Goal: Task Accomplishment & Management: Manage account settings

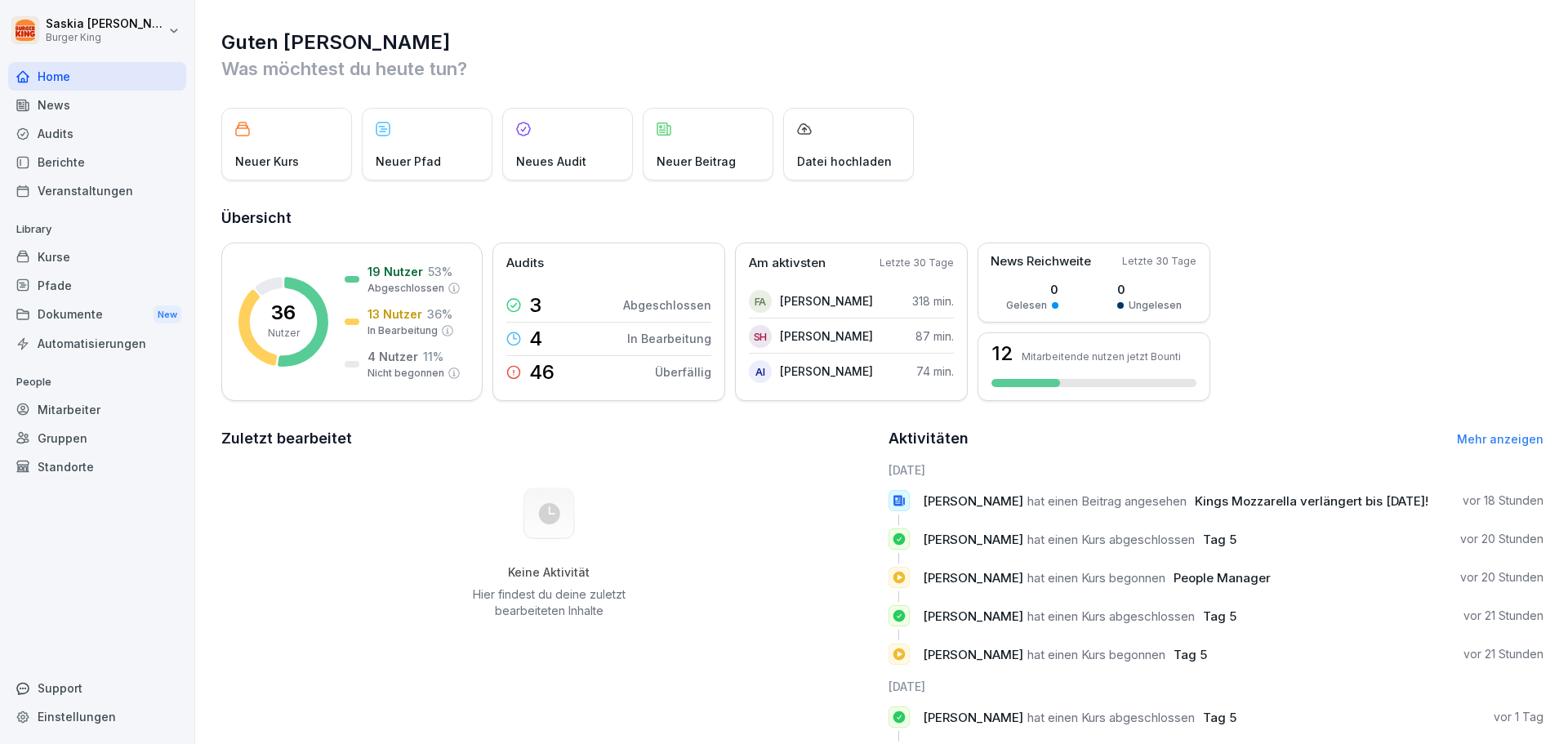
click at [69, 403] on div "Mitarbeiter" at bounding box center [97, 409] width 178 height 28
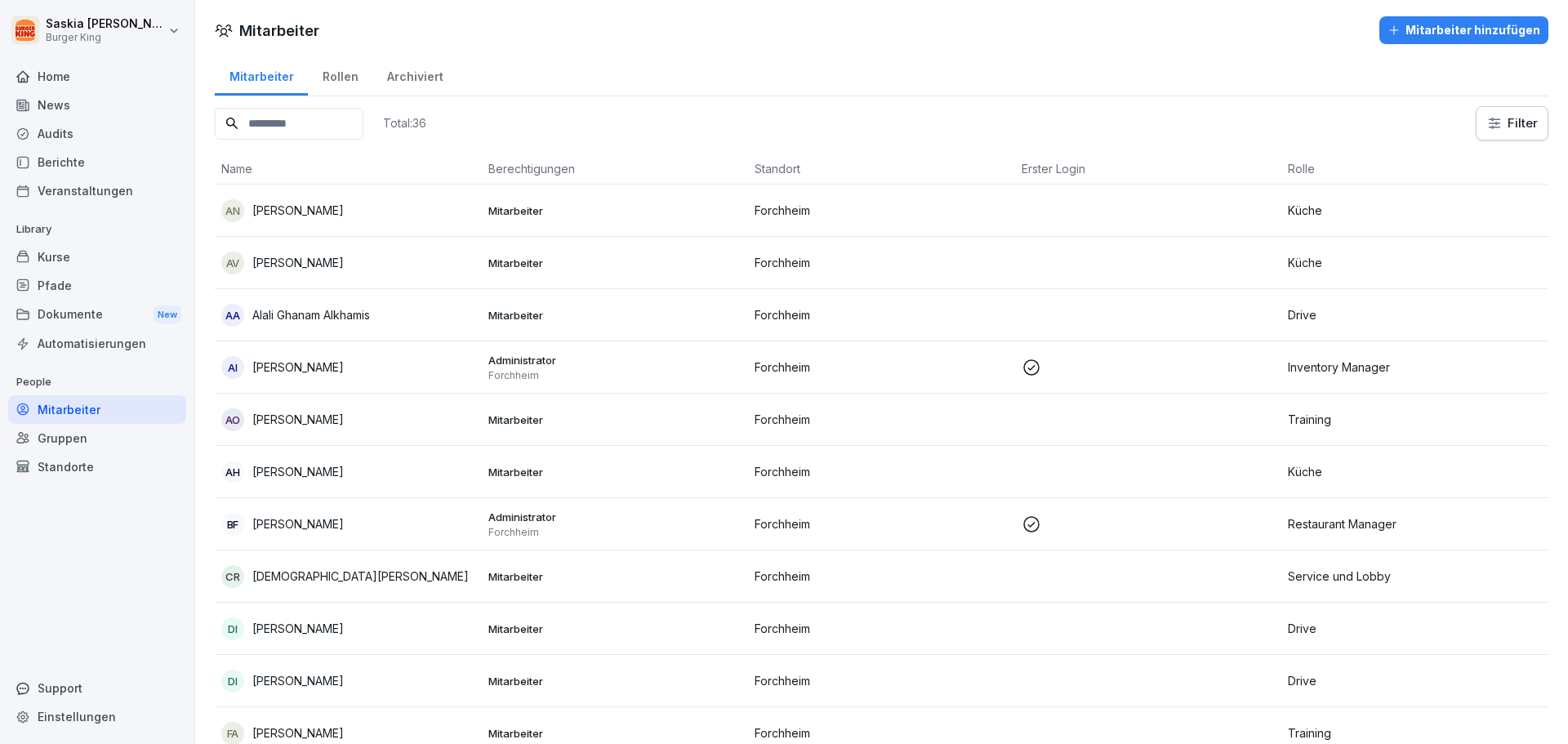
click at [329, 124] on input at bounding box center [290, 123] width 149 height 32
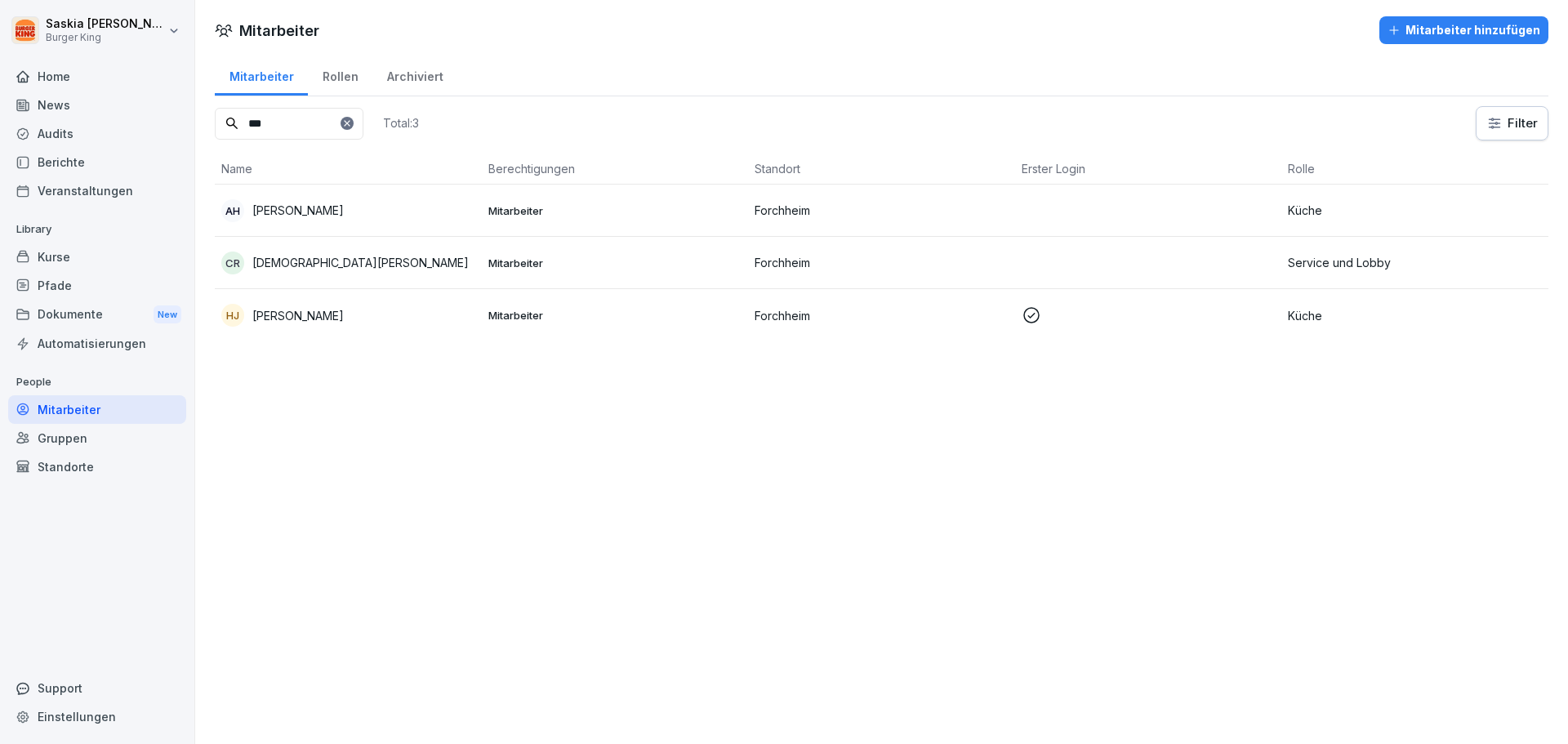
click at [289, 199] on div "AH [PERSON_NAME]" at bounding box center [348, 210] width 254 height 22
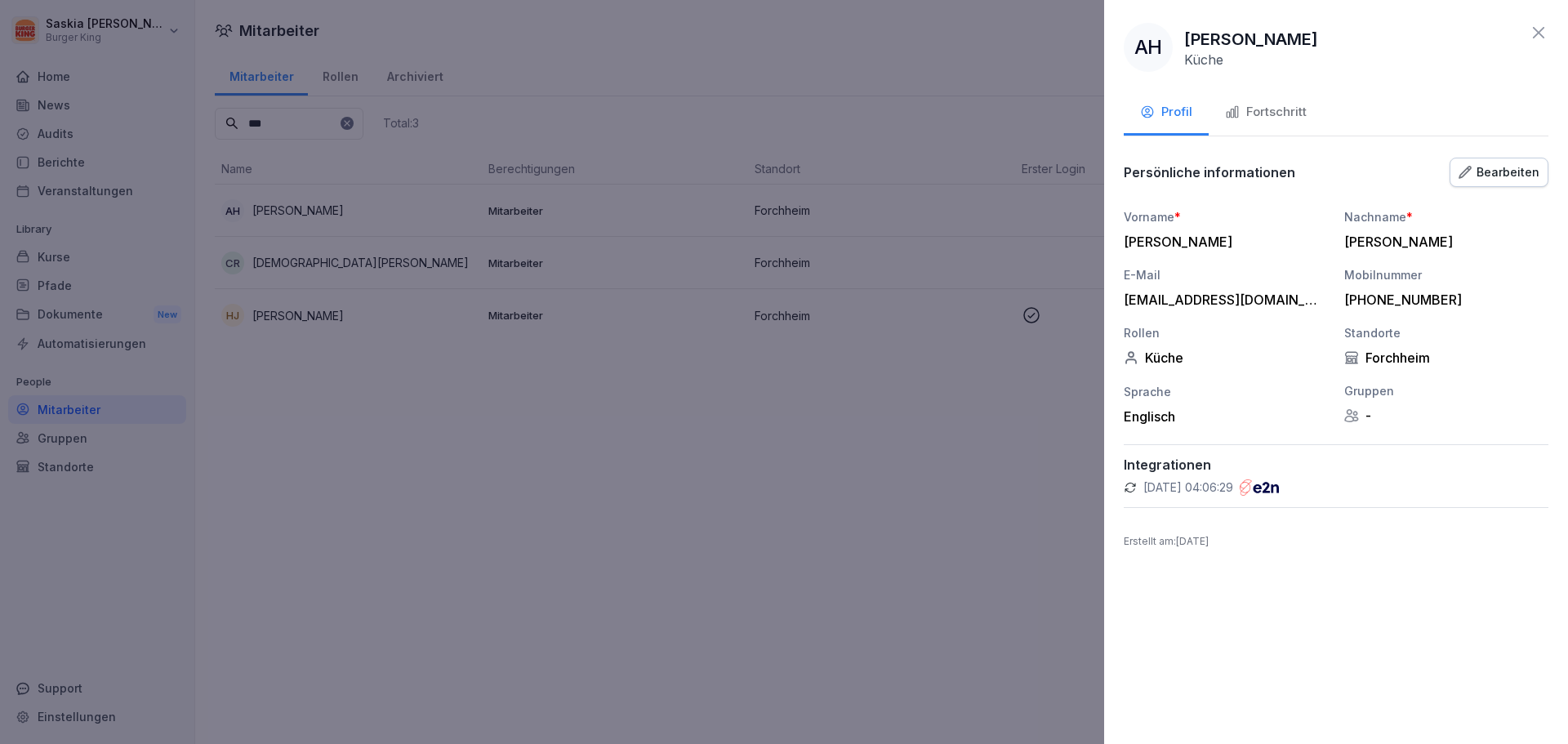
click at [1262, 102] on button "Fortschritt" at bounding box center [1266, 113] width 114 height 44
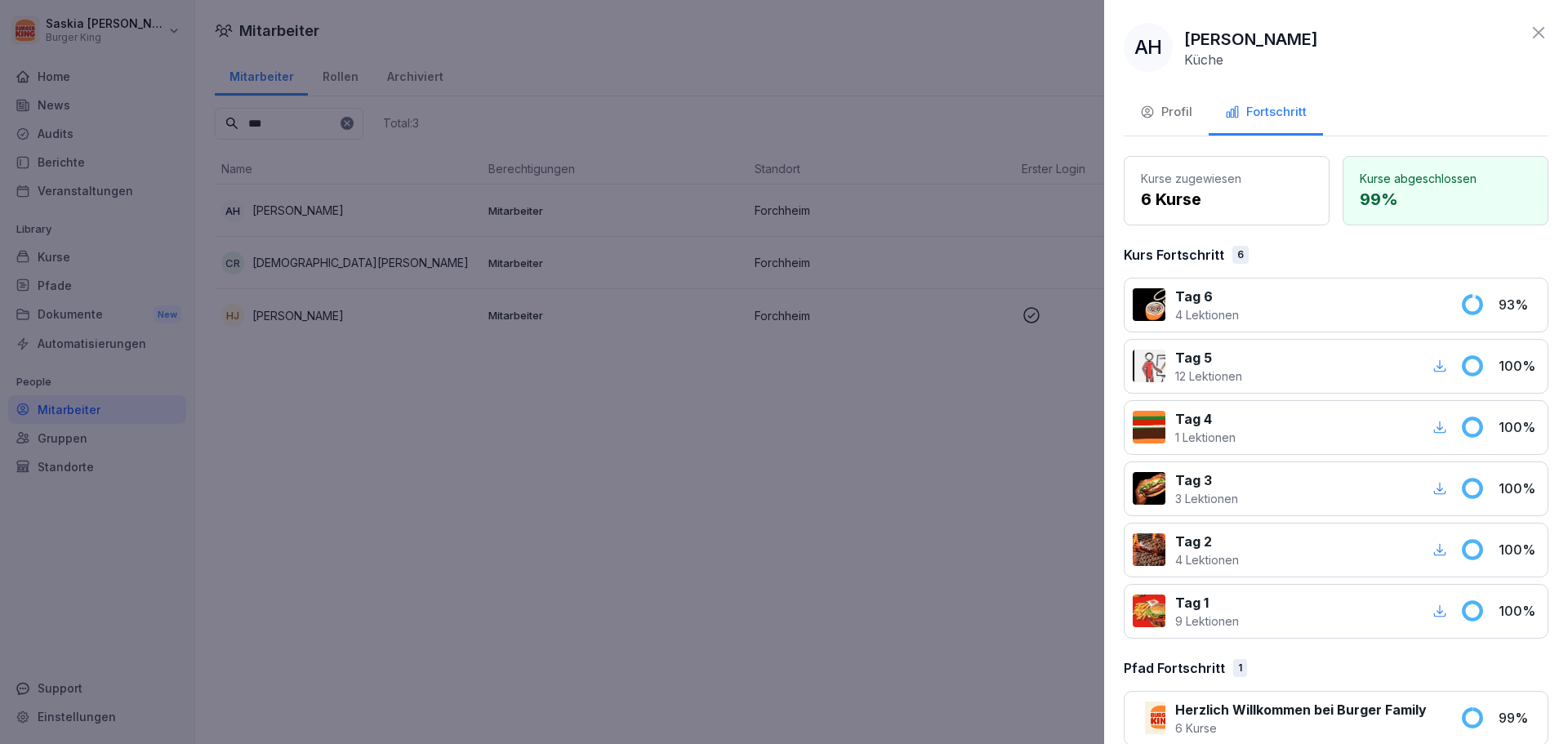
click at [833, 433] on div at bounding box center [784, 372] width 1568 height 744
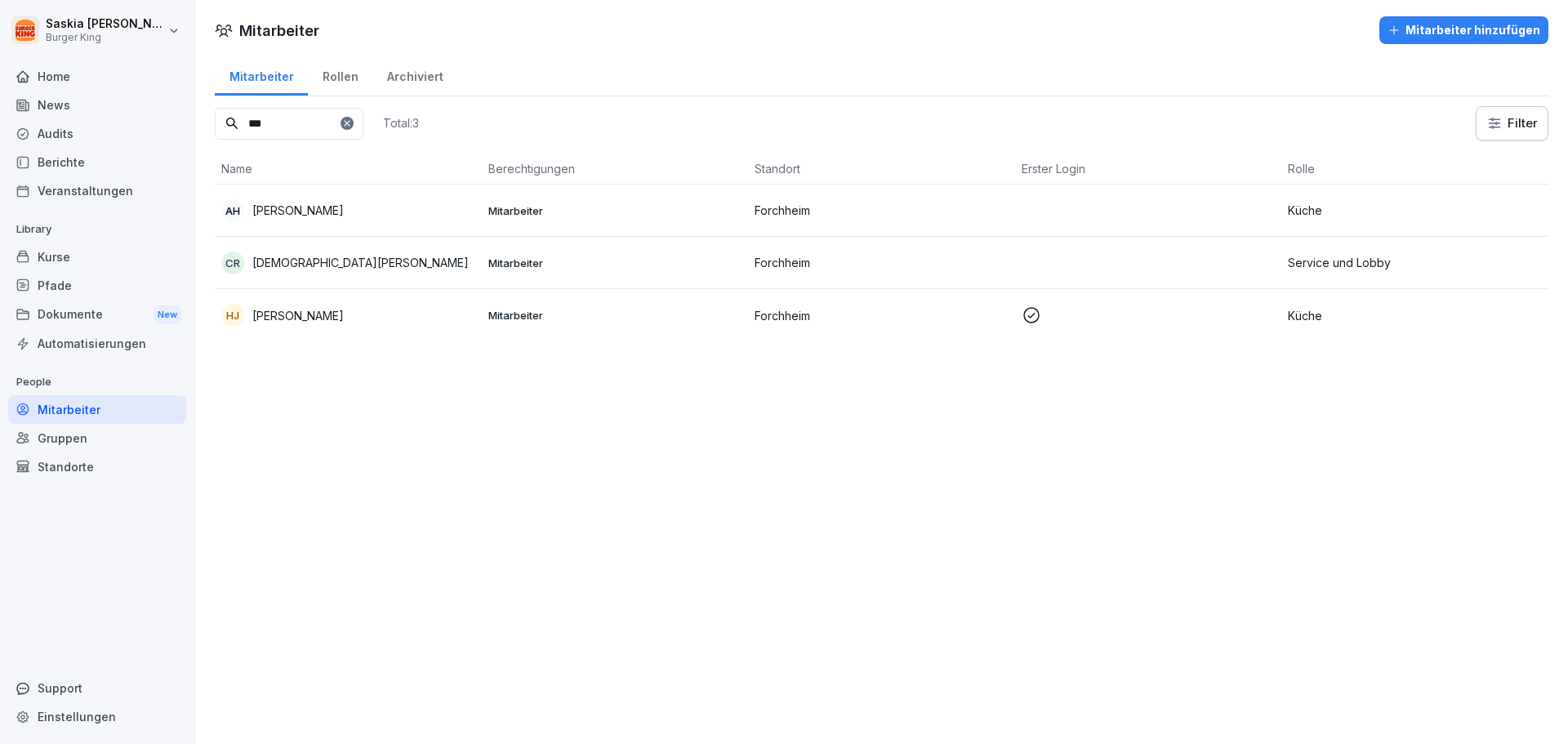
drag, startPoint x: 275, startPoint y: 128, endPoint x: 189, endPoint y: 136, distance: 86.4
click at [189, 136] on div "[PERSON_NAME] Burger King Home News Audits Berichte Veranstaltungen Library Kur…" at bounding box center [784, 372] width 1568 height 744
type input "**"
click at [294, 210] on p "[PERSON_NAME]" at bounding box center [298, 210] width 92 height 18
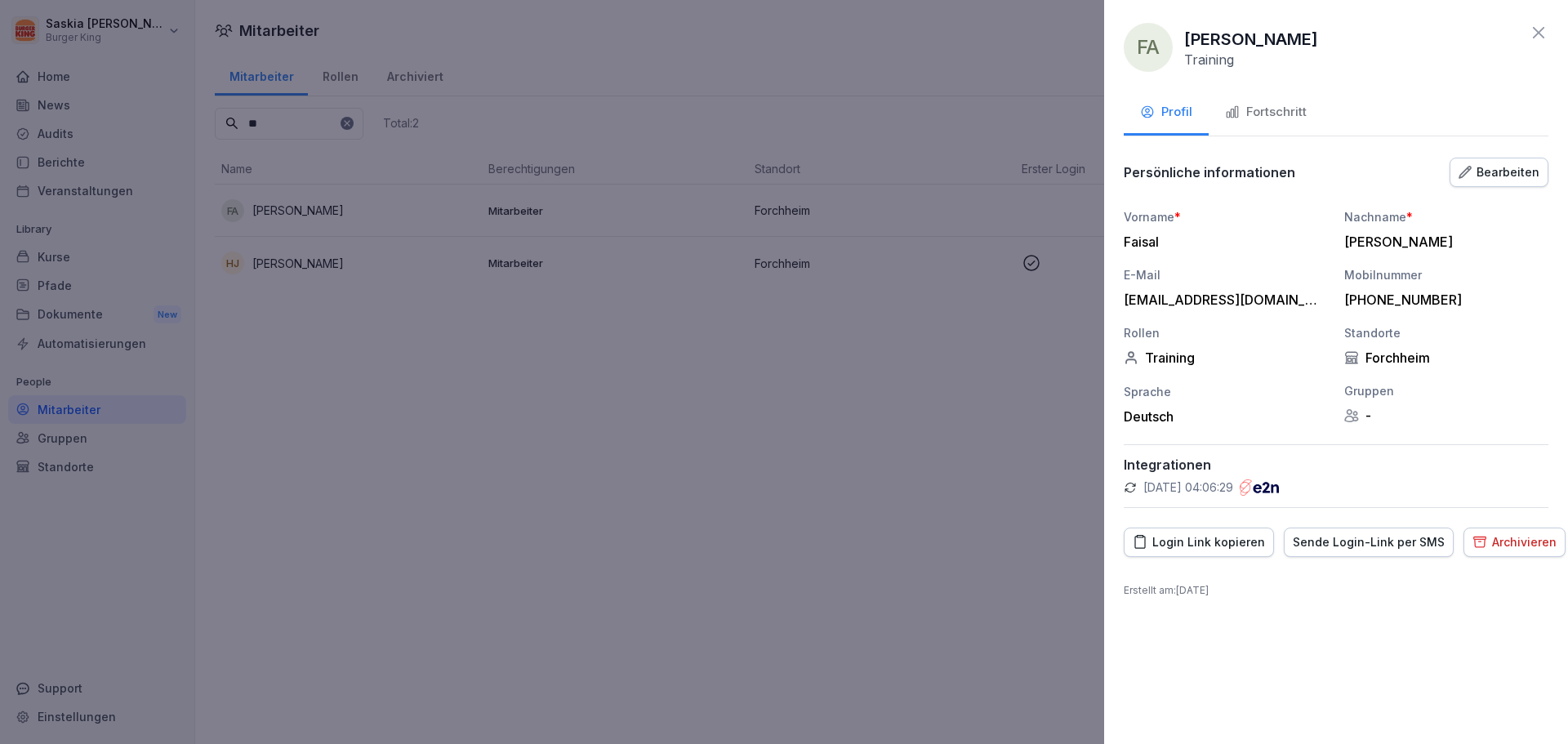
click at [1263, 101] on button "Fortschritt" at bounding box center [1266, 113] width 114 height 44
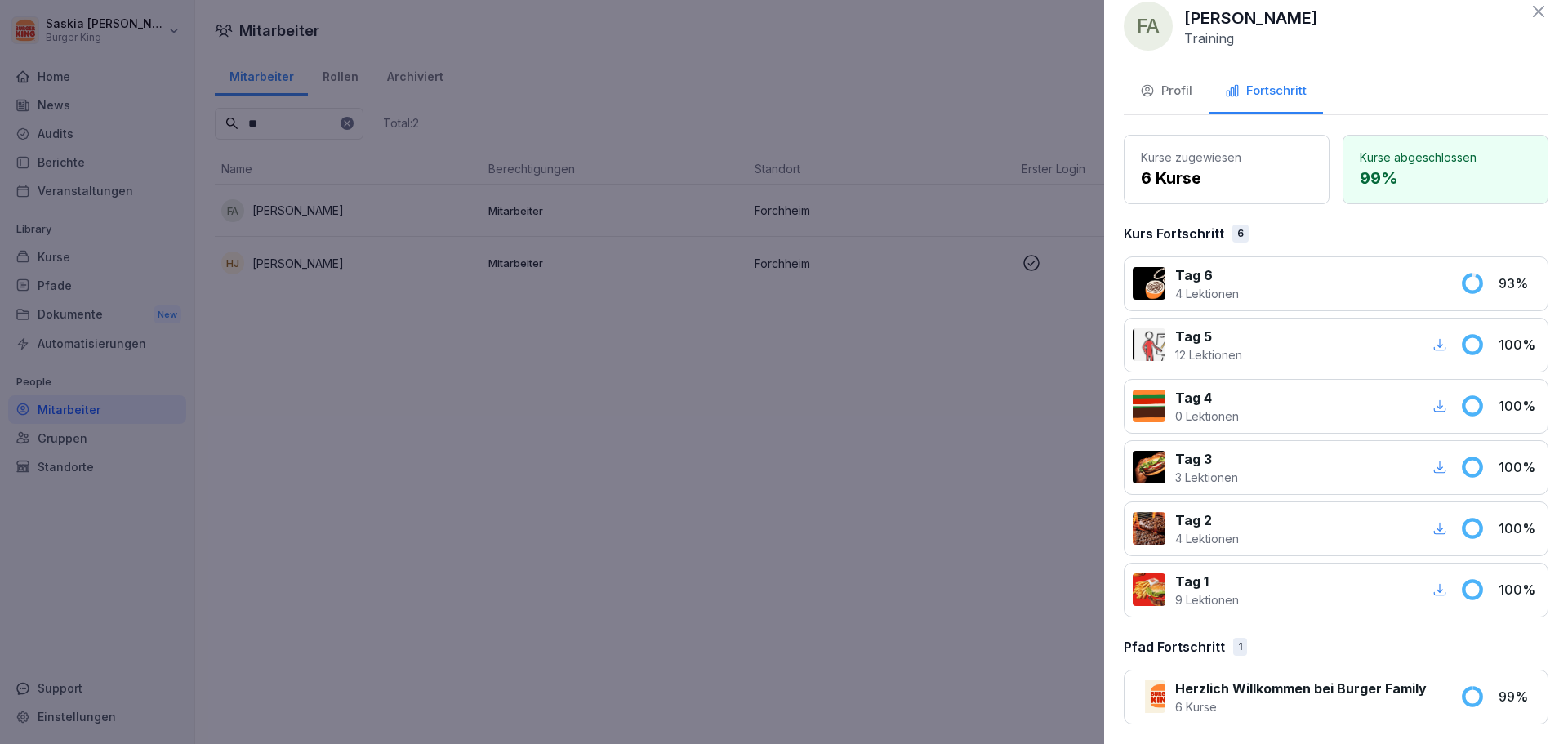
scroll to position [24, 0]
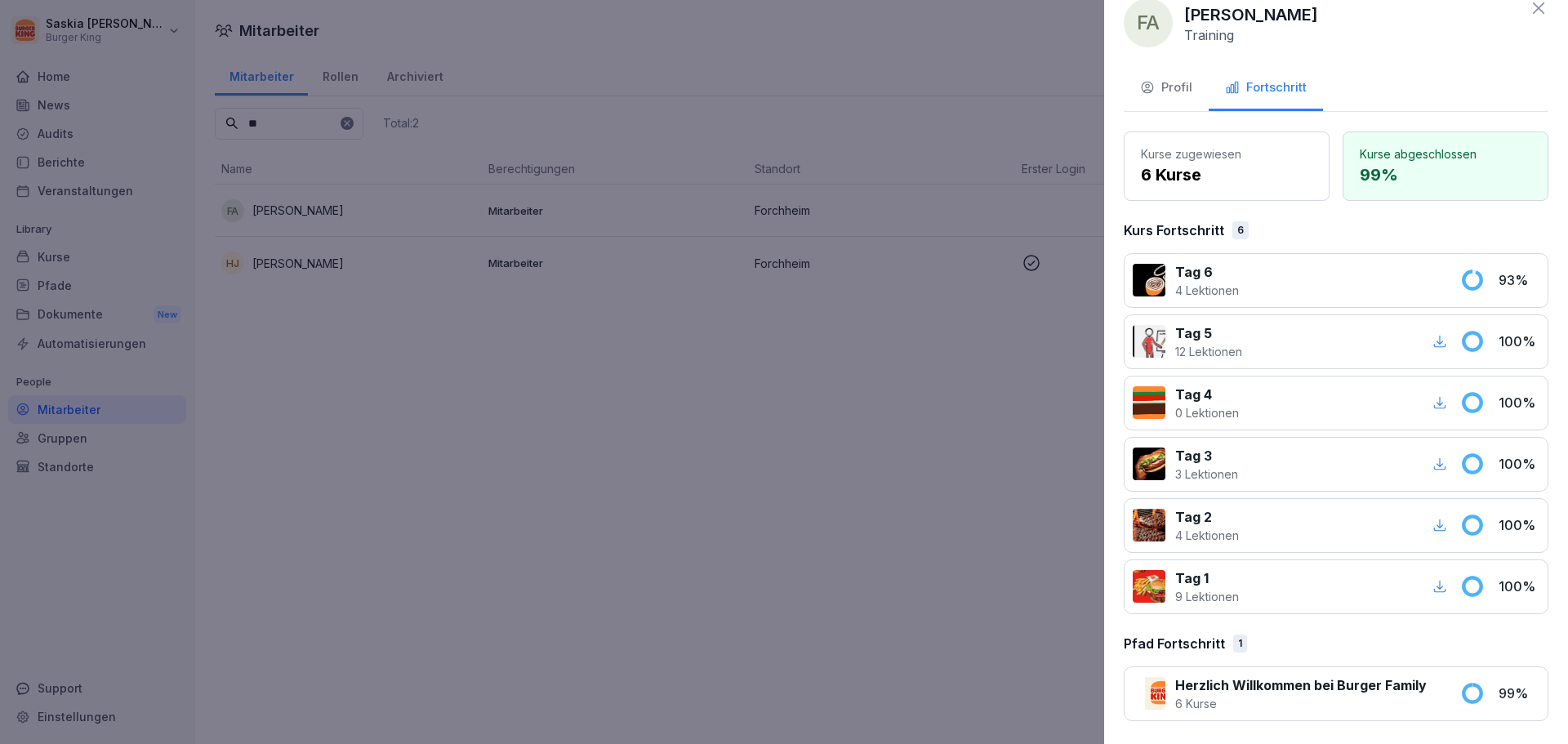
click at [1533, 13] on icon at bounding box center [1539, 9] width 12 height 12
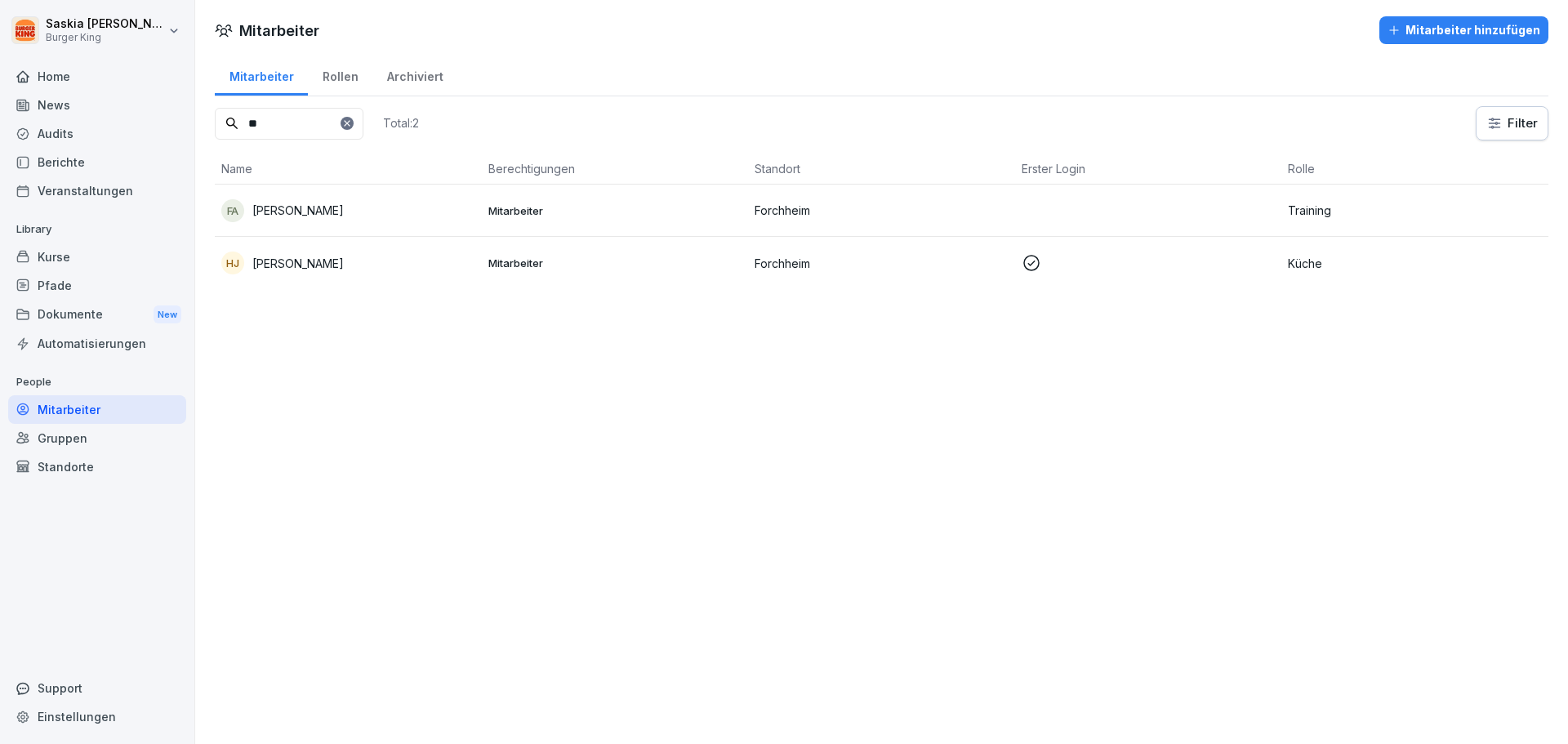
click at [364, 114] on input "**" at bounding box center [290, 123] width 149 height 32
click at [399, 76] on div "Archiviert" at bounding box center [415, 74] width 85 height 42
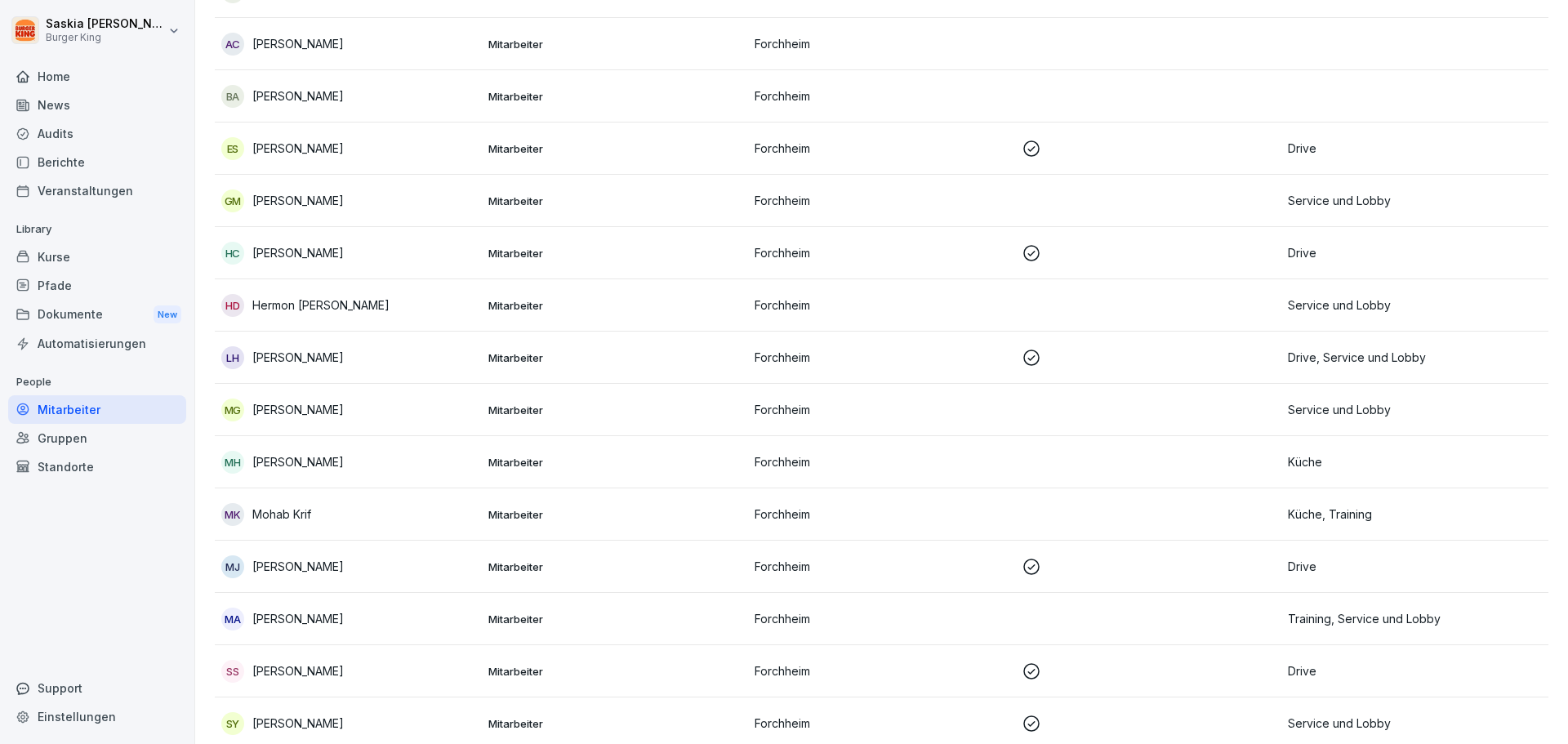
scroll to position [215, 0]
click at [54, 138] on div "Audits" at bounding box center [97, 133] width 178 height 28
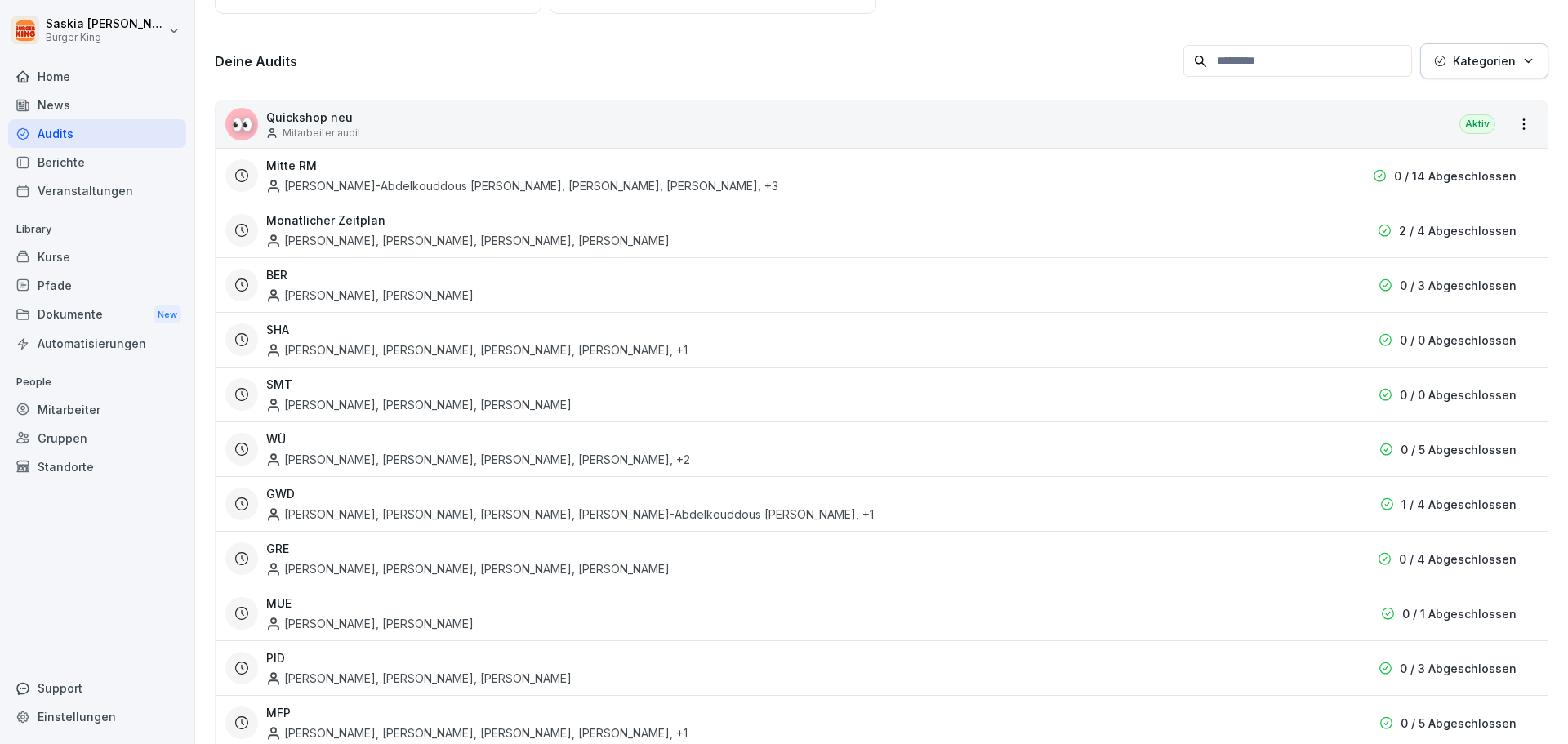
scroll to position [17, 0]
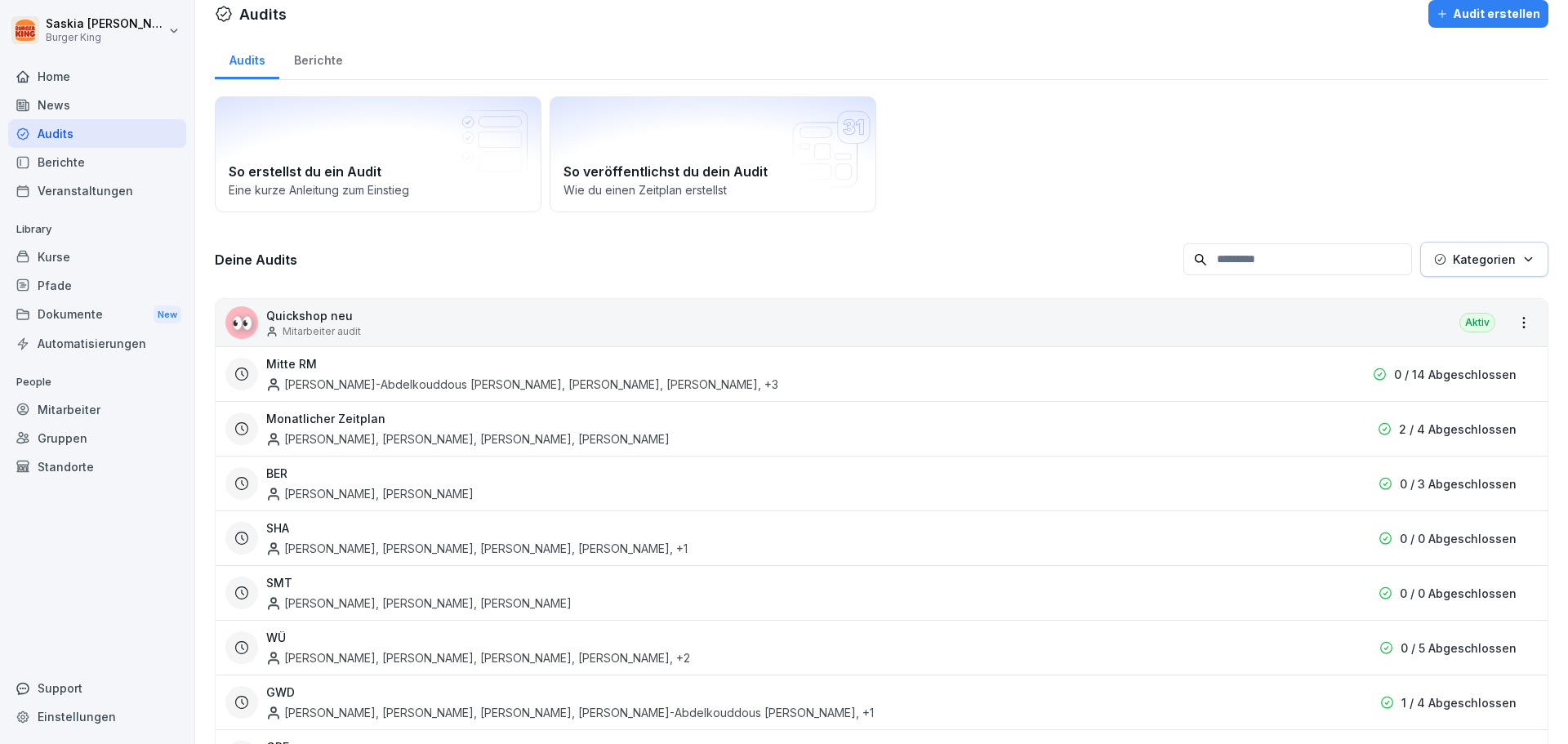
click at [90, 98] on div "News" at bounding box center [97, 105] width 178 height 28
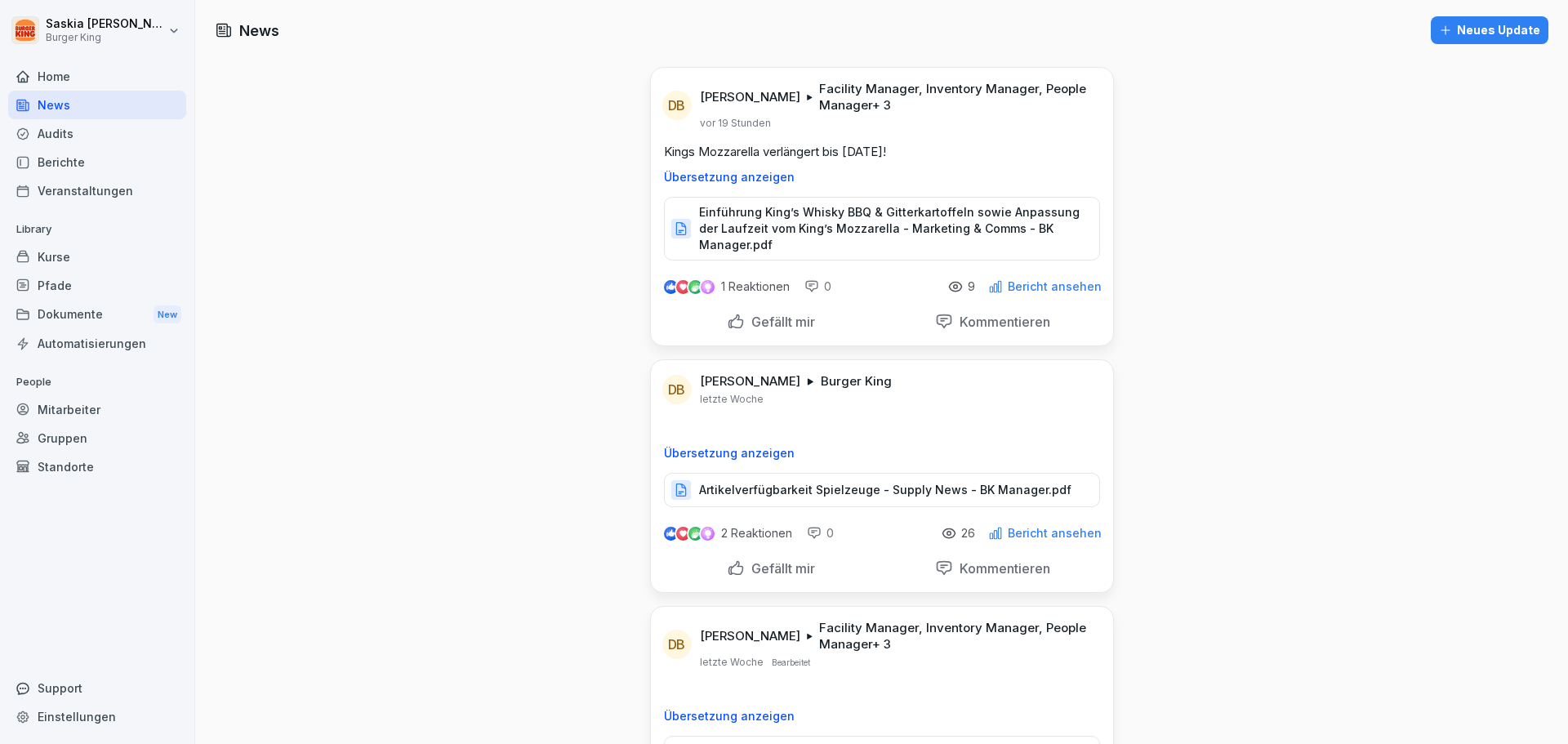
click at [855, 225] on p "Einführung King’s Whisky BBQ & Gitterkartoffeln sowie Anpassung der Laufzeit vo…" at bounding box center [891, 229] width 383 height 49
